Goal: Task Accomplishment & Management: Complete application form

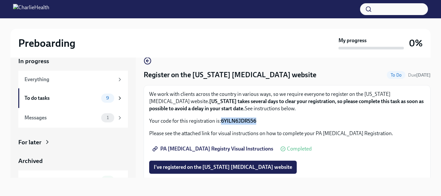
scroll to position [7, 0]
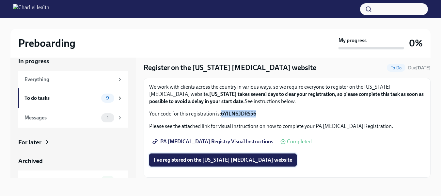
click at [255, 159] on span "I've registered on the [US_STATE] [MEDICAL_DATA] website" at bounding box center [223, 159] width 138 height 7
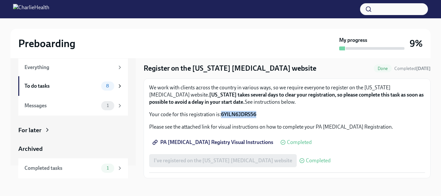
scroll to position [9, 0]
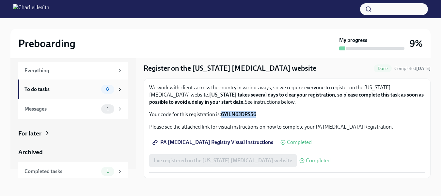
click at [70, 88] on div "To do tasks" at bounding box center [61, 89] width 74 height 7
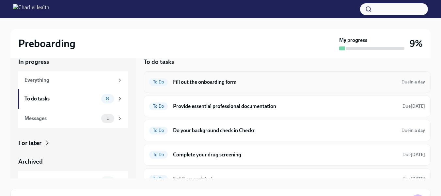
click at [314, 81] on h6 "Fill out the onboarding form" at bounding box center [284, 81] width 223 height 7
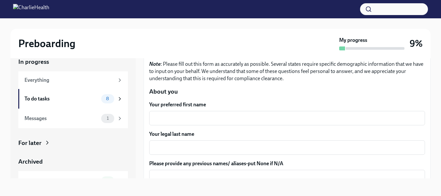
scroll to position [55, 0]
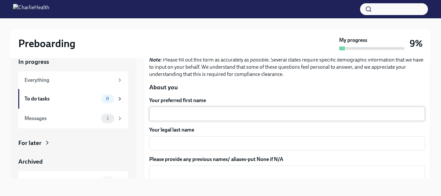
click at [245, 109] on div "x ​" at bounding box center [287, 113] width 276 height 14
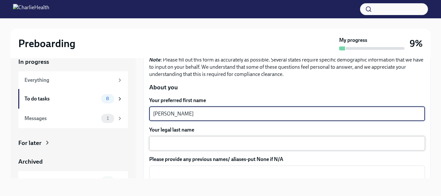
type textarea "[PERSON_NAME]"
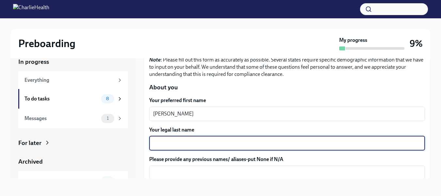
click at [235, 140] on textarea "Your legal last name" at bounding box center [287, 143] width 268 height 8
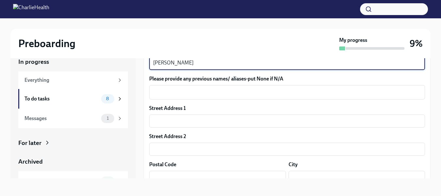
scroll to position [135, 0]
type textarea "[PERSON_NAME]"
click at [276, 120] on input "text" at bounding box center [287, 120] width 276 height 13
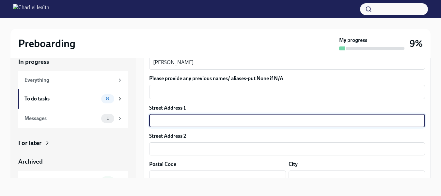
type input "[STREET_ADDRESS]"
type input "78741"
type input "Austin"
type input "[US_STATE]"
type input "US"
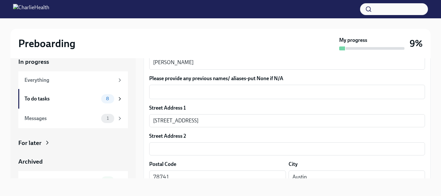
drag, startPoint x: 431, startPoint y: 84, endPoint x: 430, endPoint y: 97, distance: 12.7
click at [430, 97] on div "Preboarding My progress 9% In progress Everything To do tasks 8 Messages 1 For …" at bounding box center [220, 101] width 441 height 189
drag, startPoint x: 431, startPoint y: 86, endPoint x: 430, endPoint y: 94, distance: 8.2
click at [430, 94] on div "Preboarding My progress 9% In progress Everything To do tasks 8 Messages 1 For …" at bounding box center [220, 101] width 441 height 189
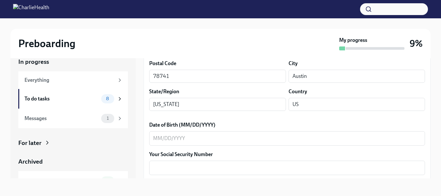
scroll to position [248, 0]
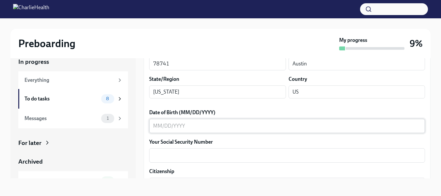
click at [333, 122] on textarea "Date of Birth (MM/DD/YYYY)" at bounding box center [287, 126] width 268 height 8
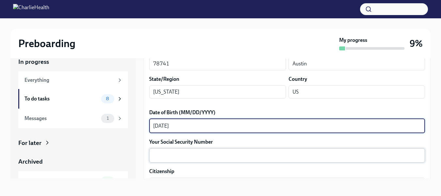
type textarea "[DATE]"
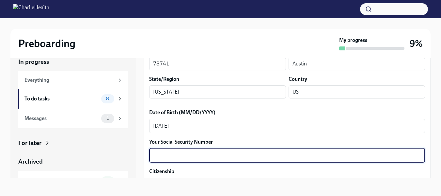
click at [326, 157] on textarea "Your Social Security Number" at bounding box center [287, 155] width 268 height 8
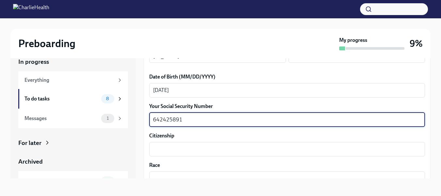
scroll to position [285, 0]
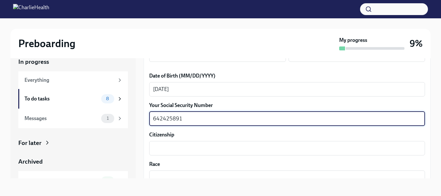
type textarea "642425891"
click at [315, 147] on textarea "Citizenship" at bounding box center [287, 148] width 268 height 8
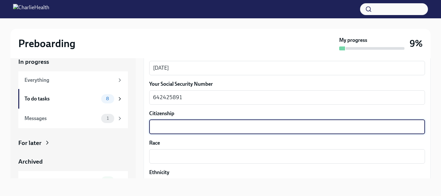
scroll to position [318, 0]
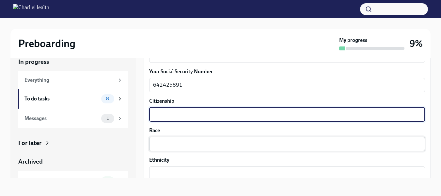
click at [251, 142] on textarea "Race" at bounding box center [287, 144] width 268 height 8
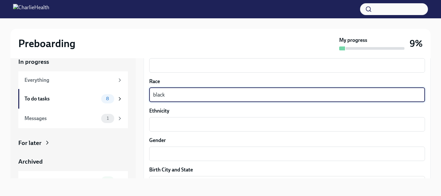
scroll to position [368, 0]
type textarea "black"
click at [272, 155] on textarea "Gender" at bounding box center [287, 153] width 268 height 8
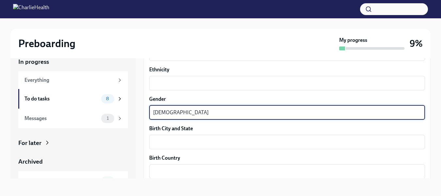
scroll to position [412, 0]
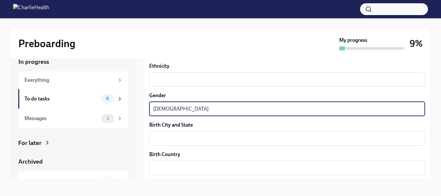
type textarea "[DEMOGRAPHIC_DATA]"
click at [261, 138] on textarea "Birth City and State" at bounding box center [287, 138] width 268 height 8
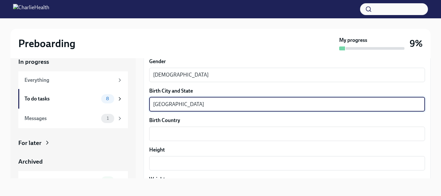
scroll to position [446, 0]
type textarea "[GEOGRAPHIC_DATA]"
click at [269, 130] on textarea "Birth Country" at bounding box center [287, 133] width 268 height 8
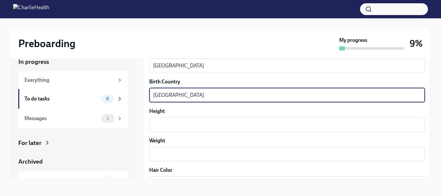
scroll to position [485, 0]
type textarea "[GEOGRAPHIC_DATA]"
click at [268, 121] on textarea "Height" at bounding box center [287, 124] width 268 height 8
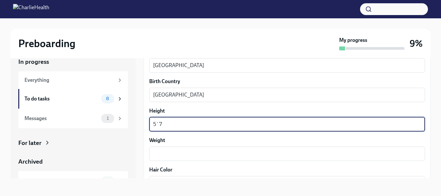
type textarea "5`7"
click at [259, 154] on textarea "Weight" at bounding box center [287, 154] width 268 height 8
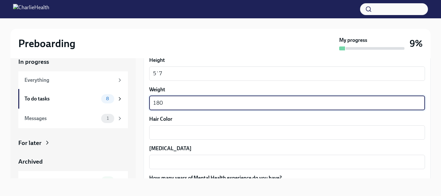
scroll to position [537, 0]
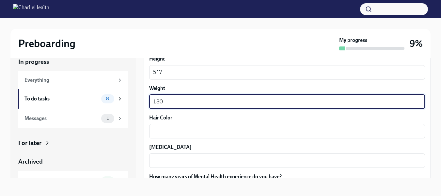
type textarea "180"
click at [256, 130] on textarea "Hair Color" at bounding box center [287, 131] width 268 height 8
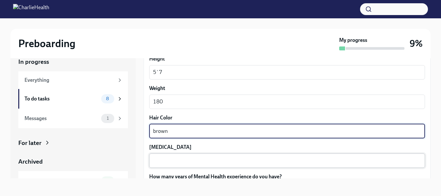
type textarea "brown"
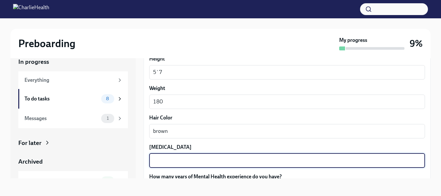
click at [321, 159] on textarea "[MEDICAL_DATA]" at bounding box center [287, 160] width 268 height 8
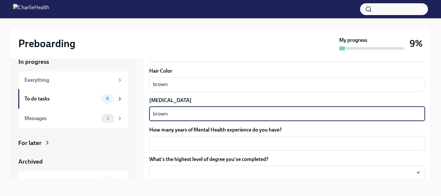
scroll to position [586, 0]
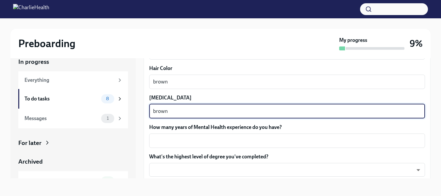
type textarea "brown"
click at [306, 141] on textarea "How many years of Mental Health experience do you have?" at bounding box center [287, 140] width 268 height 8
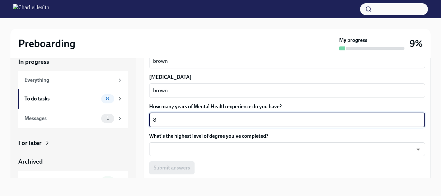
scroll to position [614, 0]
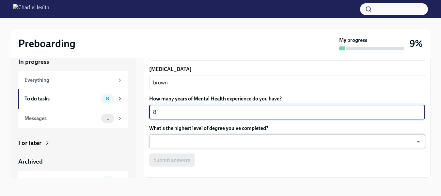
type textarea "8"
click at [269, 143] on body "Preboarding My progress 9% In progress Everything To do tasks 8 Messages 1 For …" at bounding box center [220, 92] width 441 height 207
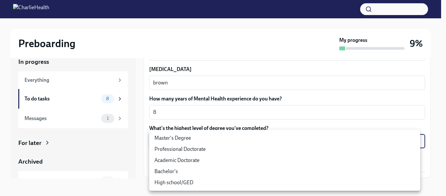
click at [311, 136] on li "Master's Degree" at bounding box center [284, 137] width 271 height 11
type input "2vBr-ghkD"
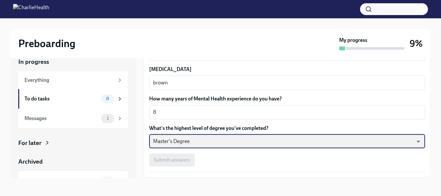
scroll to position [635, 0]
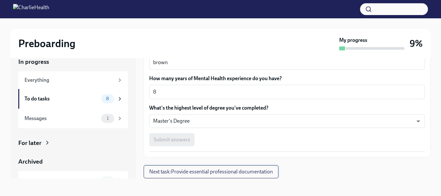
click at [260, 166] on button "Next task : Provide essential professional documentation" at bounding box center [211, 171] width 135 height 13
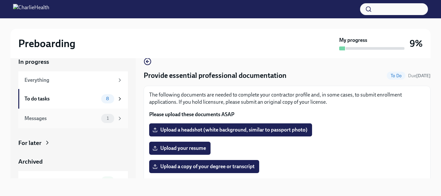
click at [92, 118] on div "Messages" at bounding box center [61, 118] width 74 height 7
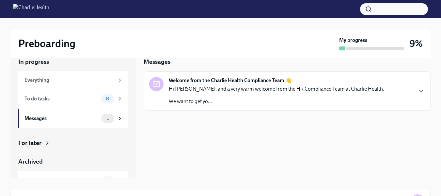
click at [220, 97] on div "Hi [PERSON_NAME], and a very warm welcome from the HR Compliance Team at Charli…" at bounding box center [276, 95] width 215 height 20
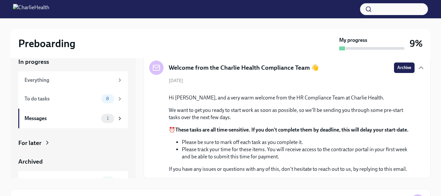
scroll to position [93, 0]
click at [56, 98] on div "To do tasks" at bounding box center [61, 98] width 74 height 7
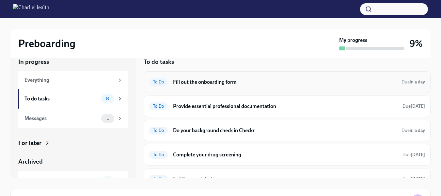
click at [357, 86] on div "To Do Fill out the onboarding form Due in a day" at bounding box center [287, 82] width 276 height 10
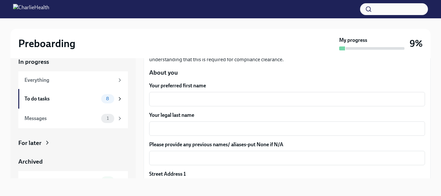
scroll to position [71, 0]
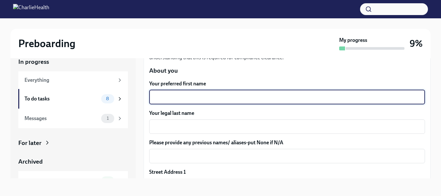
click at [314, 101] on textarea "Your preferred first name" at bounding box center [287, 97] width 268 height 8
type textarea "[PERSON_NAME]"
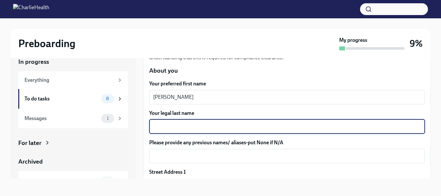
click at [296, 127] on textarea "Your legal last name" at bounding box center [287, 126] width 268 height 8
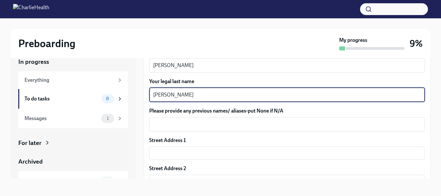
scroll to position [125, 0]
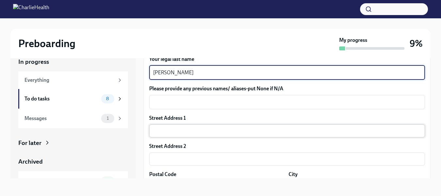
type textarea "[PERSON_NAME]"
click at [166, 129] on input "text" at bounding box center [287, 130] width 276 height 13
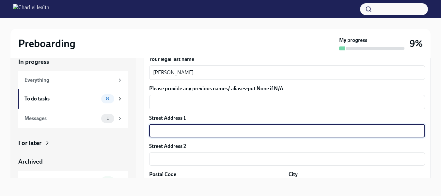
type input "[STREET_ADDRESS]"
type input "78741"
type input "Austin"
type input "[US_STATE]"
type input "US"
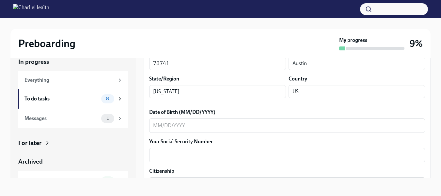
scroll to position [251, 0]
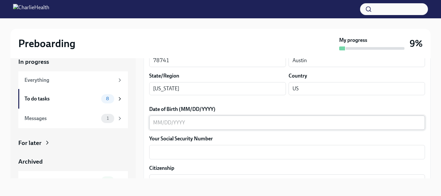
click at [166, 123] on textarea "Date of Birth (MM/DD/YYYY)" at bounding box center [287, 122] width 268 height 8
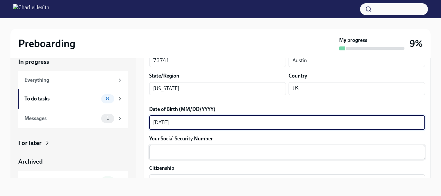
type textarea "[DATE]"
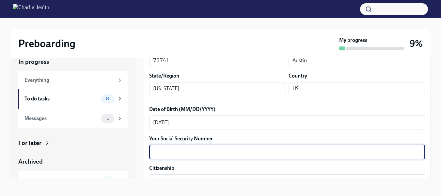
click at [231, 151] on textarea "Your Social Security Number" at bounding box center [287, 152] width 268 height 8
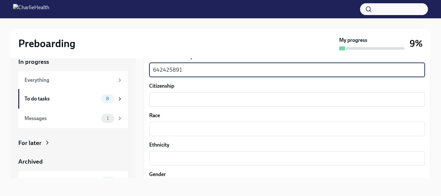
scroll to position [336, 0]
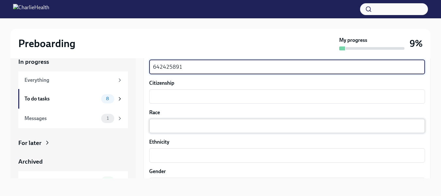
type textarea "642425891"
click at [244, 126] on textarea "Race" at bounding box center [287, 126] width 268 height 8
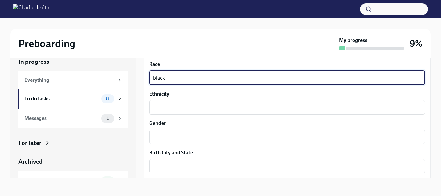
scroll to position [385, 0]
type textarea "black"
click at [248, 133] on textarea "Gender" at bounding box center [287, 136] width 268 height 8
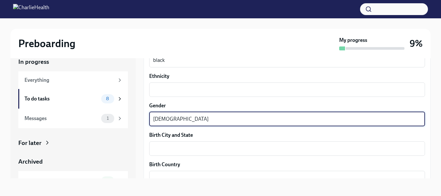
scroll to position [417, 0]
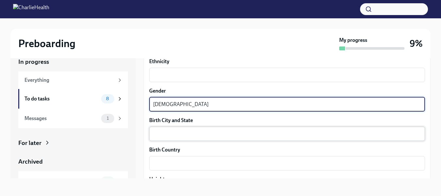
type textarea "[DEMOGRAPHIC_DATA]"
click at [267, 134] on textarea "Birth City and State" at bounding box center [287, 134] width 268 height 8
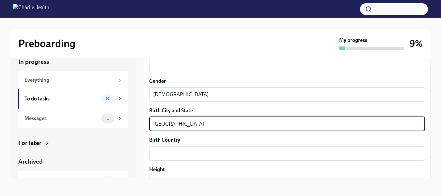
scroll to position [439, 0]
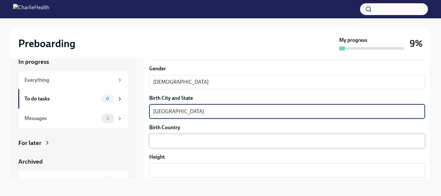
type textarea "[GEOGRAPHIC_DATA]"
click at [257, 138] on textarea "Birth Country" at bounding box center [287, 141] width 268 height 8
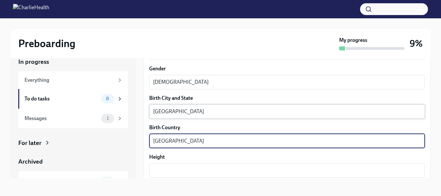
type textarea "[GEOGRAPHIC_DATA]"
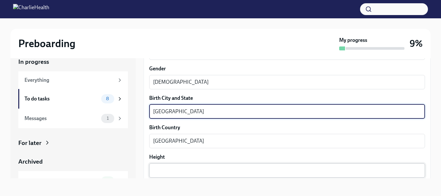
type textarea "[GEOGRAPHIC_DATA]"
click at [186, 165] on div "x ​" at bounding box center [287, 170] width 276 height 14
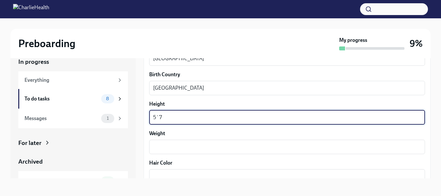
scroll to position [495, 0]
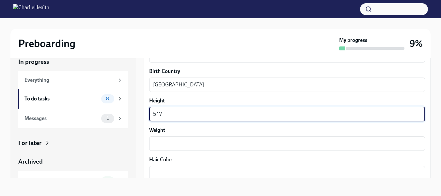
type textarea "5`7"
click at [246, 144] on textarea "Weight" at bounding box center [287, 143] width 268 height 8
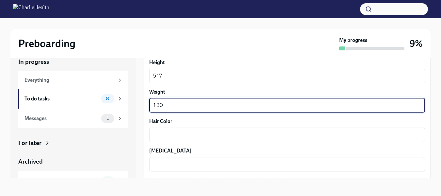
scroll to position [535, 0]
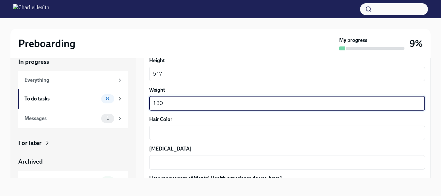
type textarea "180"
click at [255, 130] on textarea "Hair Color" at bounding box center [287, 133] width 268 height 8
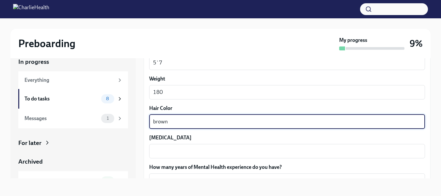
scroll to position [555, 0]
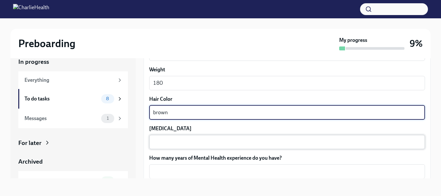
type textarea "brown"
click at [226, 145] on textarea "[MEDICAL_DATA]" at bounding box center [287, 142] width 268 height 8
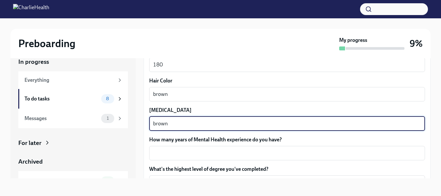
scroll to position [588, 0]
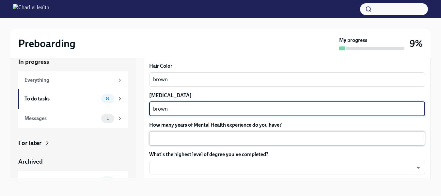
type textarea "brown"
click at [276, 139] on textarea "How many years of Mental Health experience do you have?" at bounding box center [287, 138] width 268 height 8
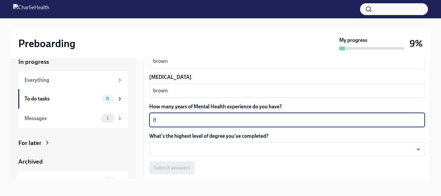
scroll to position [621, 0]
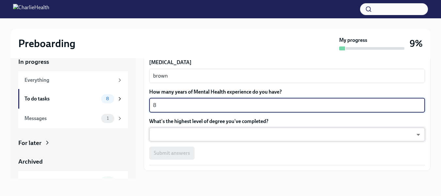
type textarea "8"
click at [290, 135] on body "Preboarding My progress 9% In progress Everything To do tasks 8 Messages 1 For …" at bounding box center [220, 92] width 441 height 207
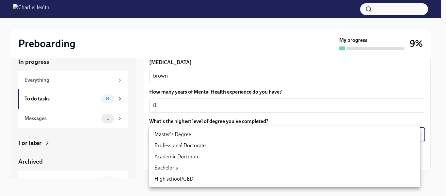
click at [208, 134] on li "Master's Degree" at bounding box center [284, 134] width 271 height 11
type input "2vBr-ghkD"
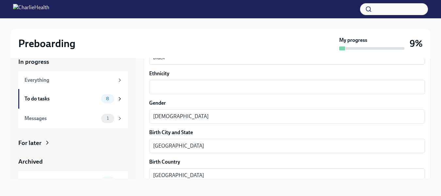
scroll to position [392, 0]
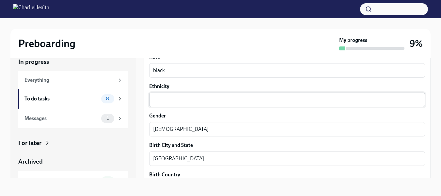
click at [274, 103] on textarea "Ethnicity" at bounding box center [287, 100] width 268 height 8
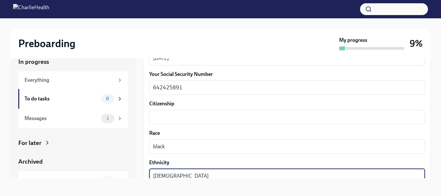
scroll to position [314, 0]
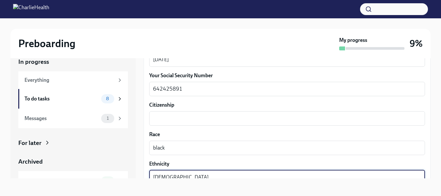
type textarea "[DEMOGRAPHIC_DATA]"
click at [299, 120] on textarea "Citizenship" at bounding box center [287, 118] width 268 height 8
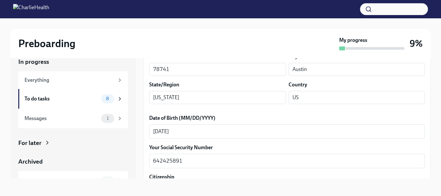
scroll to position [243, 0]
type textarea "legal"
click at [253, 100] on input "[US_STATE]" at bounding box center [217, 96] width 137 height 13
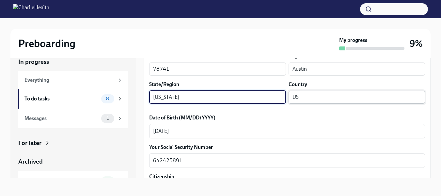
type input "[US_STATE]"
click at [298, 94] on input "US" at bounding box center [357, 96] width 137 height 13
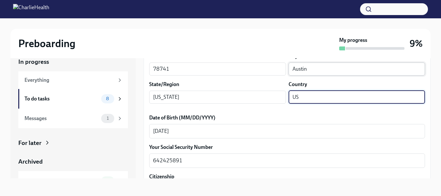
type input "US"
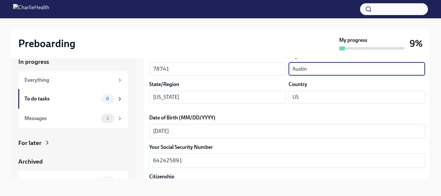
click at [312, 70] on input "Austin" at bounding box center [357, 68] width 137 height 13
type input "Austin"
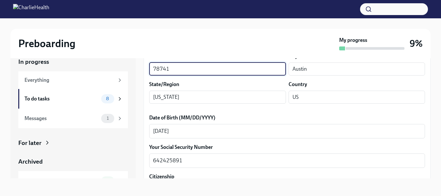
click at [228, 66] on input "78741" at bounding box center [217, 68] width 137 height 13
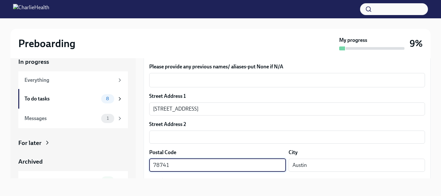
scroll to position [147, 0]
type input "78741"
click at [353, 108] on input "[STREET_ADDRESS]" at bounding box center [287, 108] width 276 height 13
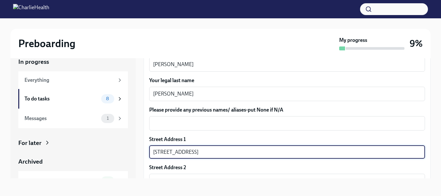
scroll to position [109, 0]
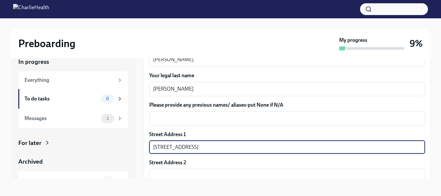
type input "[STREET_ADDRESS]"
click at [326, 121] on textarea "Please provide any previous names/ aliases-put None if N/A" at bounding box center [287, 118] width 268 height 8
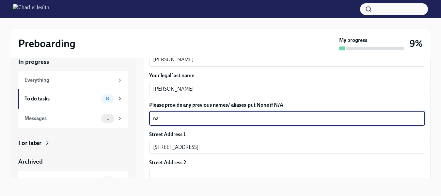
type textarea "n"
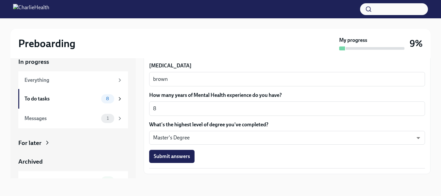
scroll to position [635, 0]
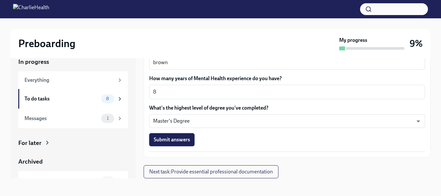
type textarea "n/a"
click at [176, 136] on span "Submit answers" at bounding box center [172, 139] width 36 height 7
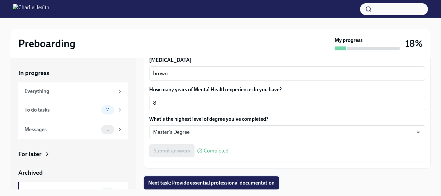
click at [192, 179] on span "Next task : Provide essential professional documentation" at bounding box center [211, 182] width 126 height 7
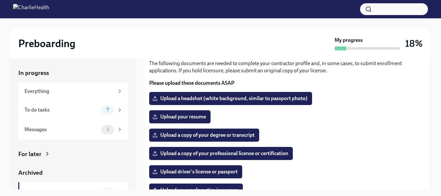
scroll to position [44, 0]
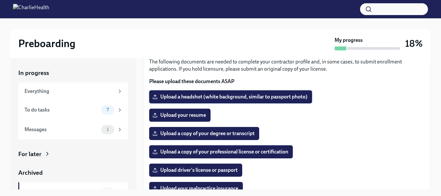
click at [286, 101] on label "Upload a headshot (white background, similar to passport photo)" at bounding box center [230, 96] width 163 height 13
click at [0, 0] on input "Upload a headshot (white background, similar to passport photo)" at bounding box center [0, 0] width 0 height 0
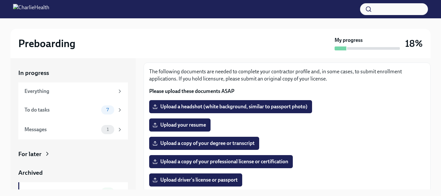
scroll to position [34, 0]
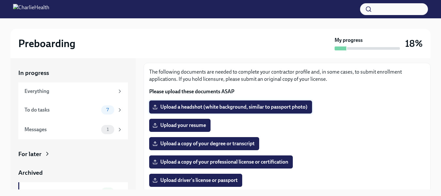
click at [276, 107] on span "Upload a headshot (white background, similar to passport photo)" at bounding box center [231, 106] width 154 height 7
click at [0, 0] on input "Upload a headshot (white background, similar to passport photo)" at bounding box center [0, 0] width 0 height 0
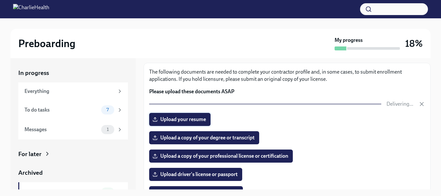
click at [180, 119] on span "Upload your resume" at bounding box center [180, 119] width 52 height 7
click at [0, 0] on input "Upload your resume" at bounding box center [0, 0] width 0 height 0
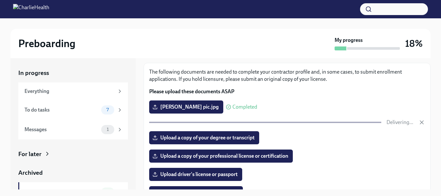
click at [235, 134] on span "Upload a copy of your degree or transcript" at bounding box center [204, 137] width 101 height 7
click at [0, 0] on input "Upload a copy of your degree or transcript" at bounding box center [0, 0] width 0 height 0
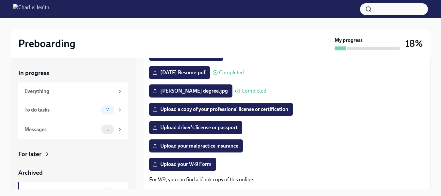
scroll to position [87, 0]
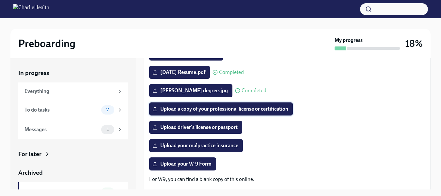
click at [278, 114] on label "Upload a copy of your professional license or certification" at bounding box center [221, 108] width 144 height 13
click at [0, 0] on input "Upload a copy of your professional license or certification" at bounding box center [0, 0] width 0 height 0
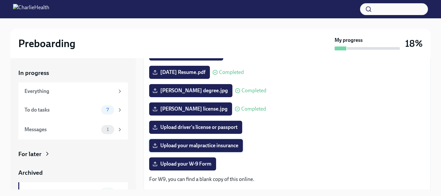
click at [230, 146] on span "Upload your malpractice insurance" at bounding box center [196, 145] width 85 height 7
click at [0, 0] on input "Upload your malpractice insurance" at bounding box center [0, 0] width 0 height 0
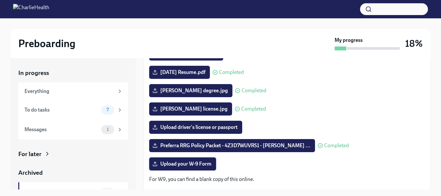
click at [194, 166] on span "Upload your W-9 Form" at bounding box center [183, 163] width 58 height 7
click at [0, 0] on input "Upload your W-9 Form" at bounding box center [0, 0] width 0 height 0
click at [178, 126] on span "Upload driver's license or passport" at bounding box center [196, 127] width 84 height 7
click at [0, 0] on input "Upload driver's license or passport" at bounding box center [0, 0] width 0 height 0
click at [197, 131] on label "Upload driver's license or passport" at bounding box center [195, 126] width 93 height 13
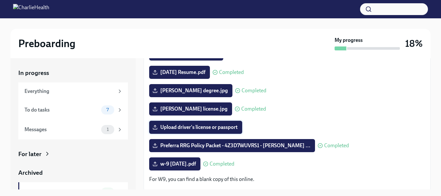
click at [0, 0] on input "Upload driver's license or passport" at bounding box center [0, 0] width 0 height 0
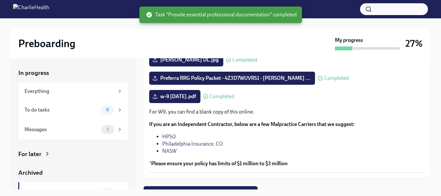
scroll to position [164, 0]
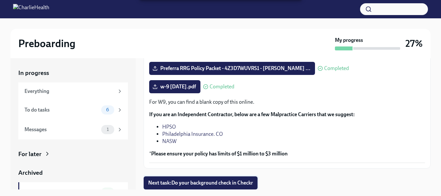
click at [219, 185] on span "Next task : Do your background check in Checkr" at bounding box center [200, 182] width 105 height 7
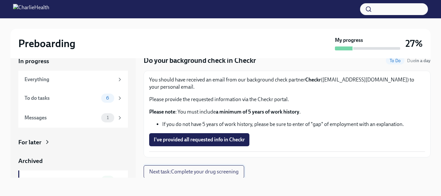
scroll to position [15, 0]
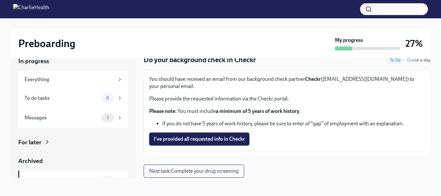
click at [190, 138] on span "I've provided all requested info in Checkr" at bounding box center [199, 138] width 91 height 7
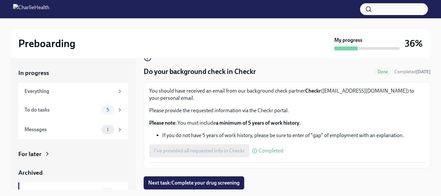
click at [210, 185] on span "Next task : Complete your drug screening" at bounding box center [193, 182] width 91 height 7
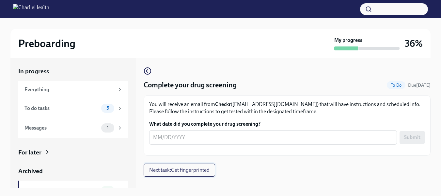
scroll to position [12, 0]
